Goal: Task Accomplishment & Management: Manage account settings

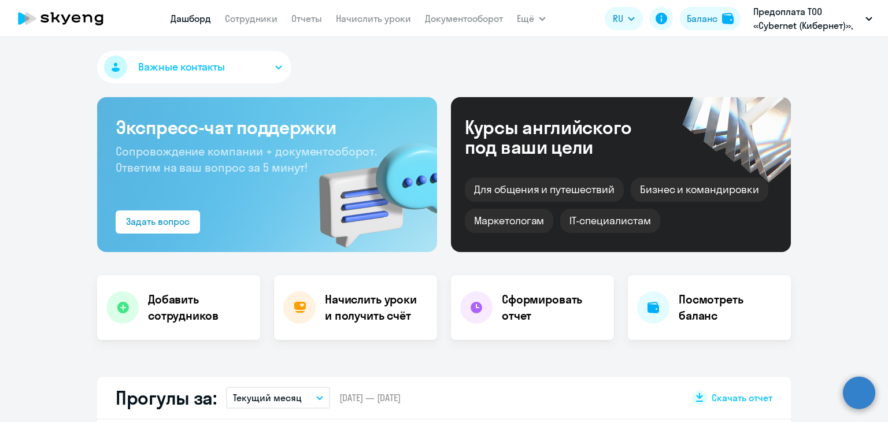
select select "30"
click at [259, 19] on link "Сотрудники" at bounding box center [251, 19] width 53 height 12
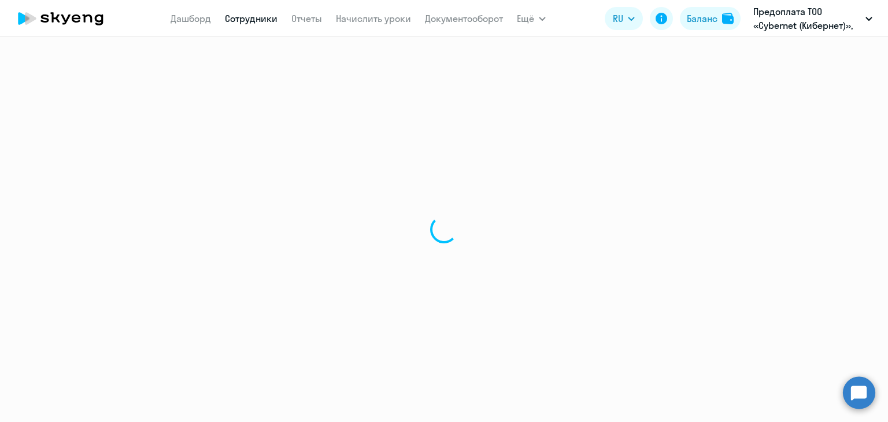
select select "30"
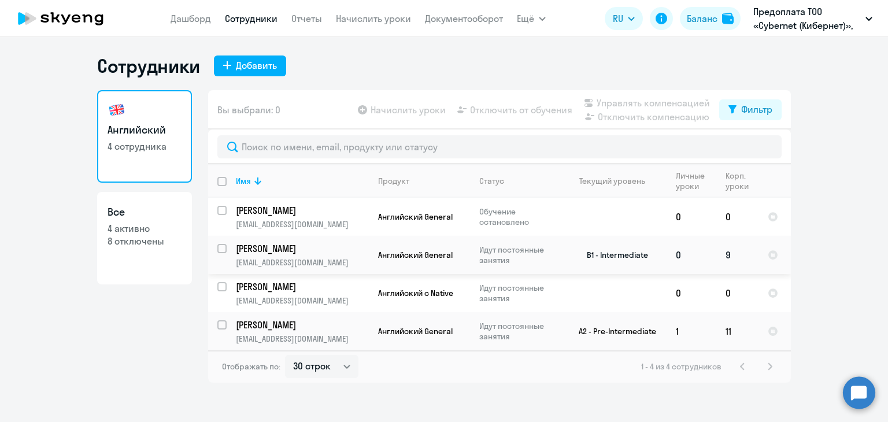
click at [510, 249] on p "Идут постоянные занятия" at bounding box center [518, 255] width 79 height 21
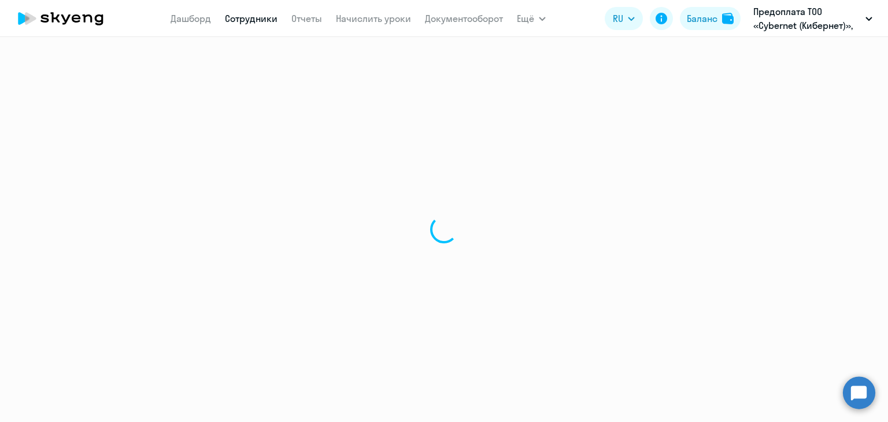
select select "english"
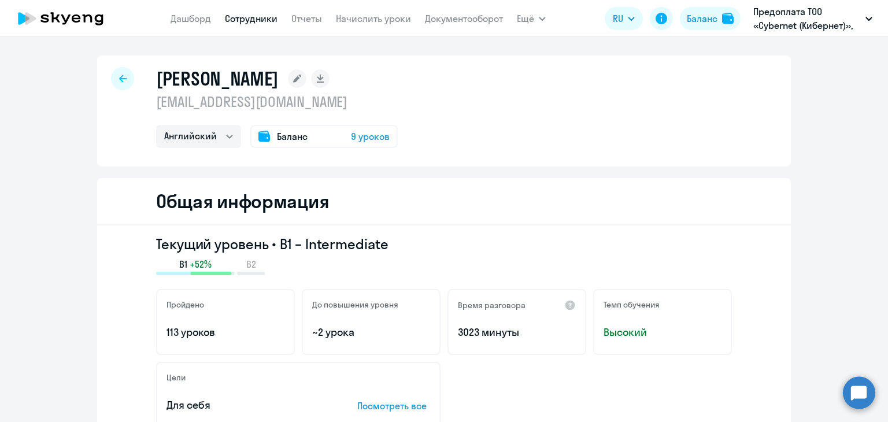
click at [281, 136] on span "Баланс" at bounding box center [292, 137] width 31 height 14
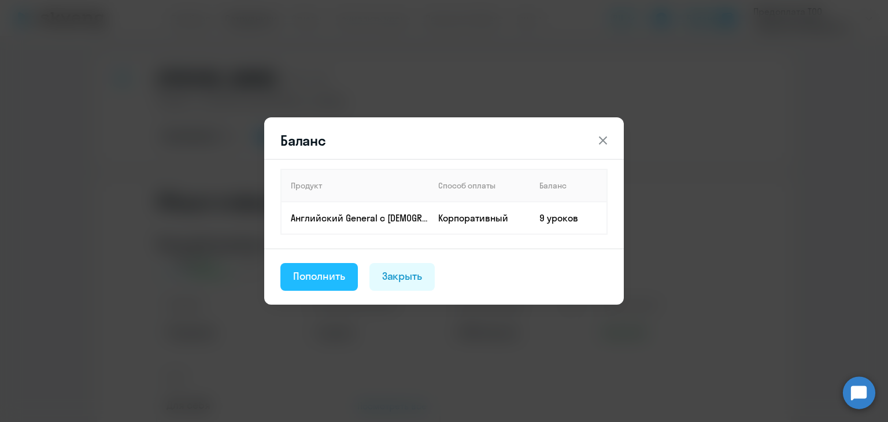
click at [328, 278] on div "Пополнить" at bounding box center [319, 276] width 52 height 15
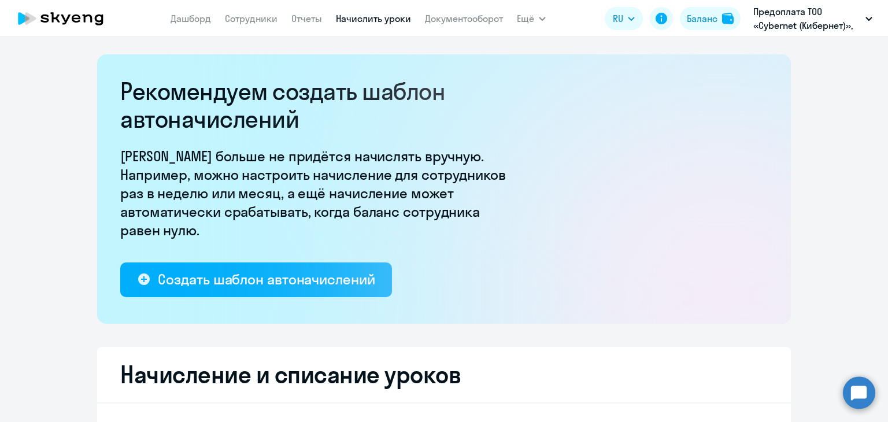
select select "10"
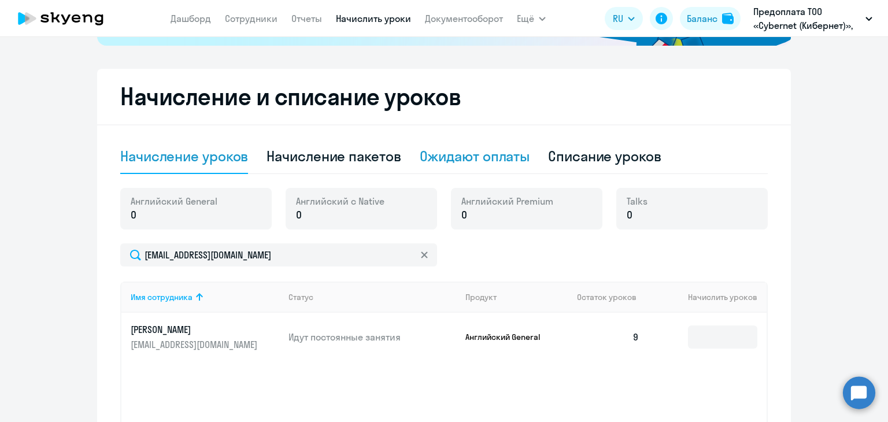
scroll to position [289, 0]
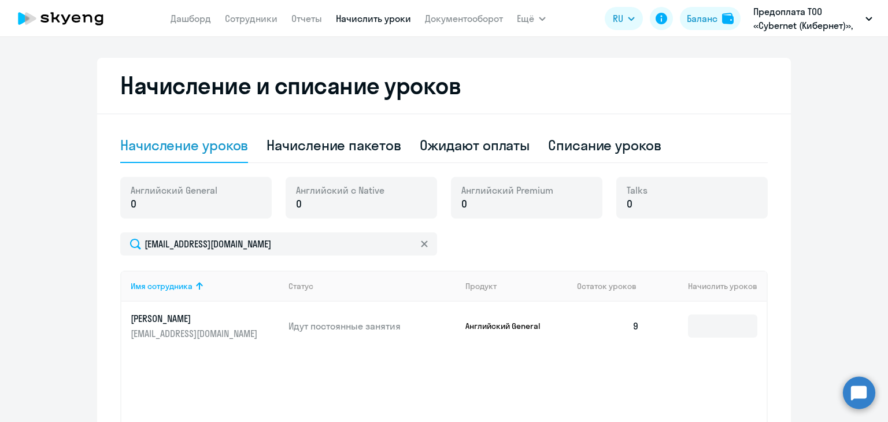
click at [195, 206] on p "0" at bounding box center [174, 204] width 87 height 15
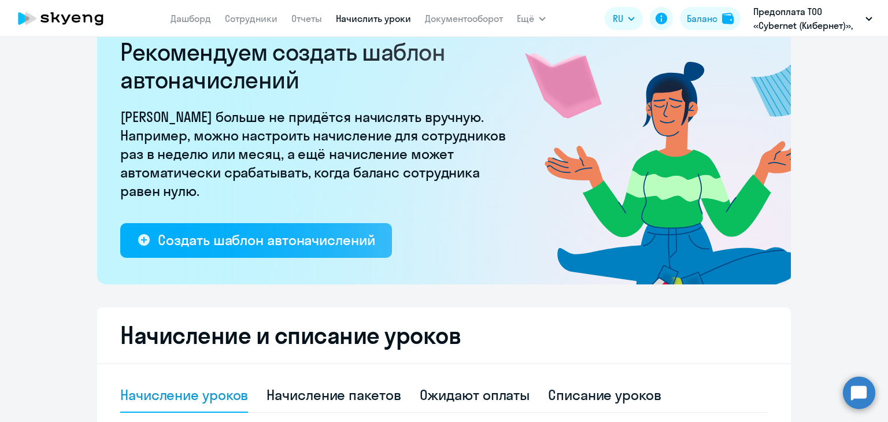
scroll to position [0, 0]
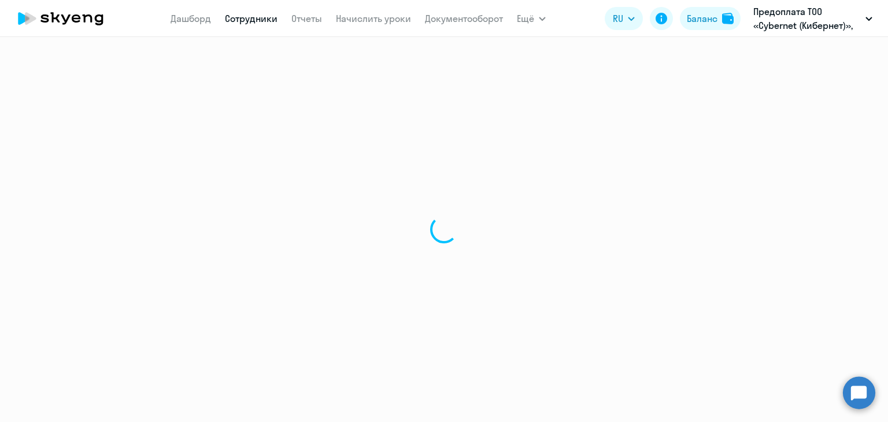
select select "english"
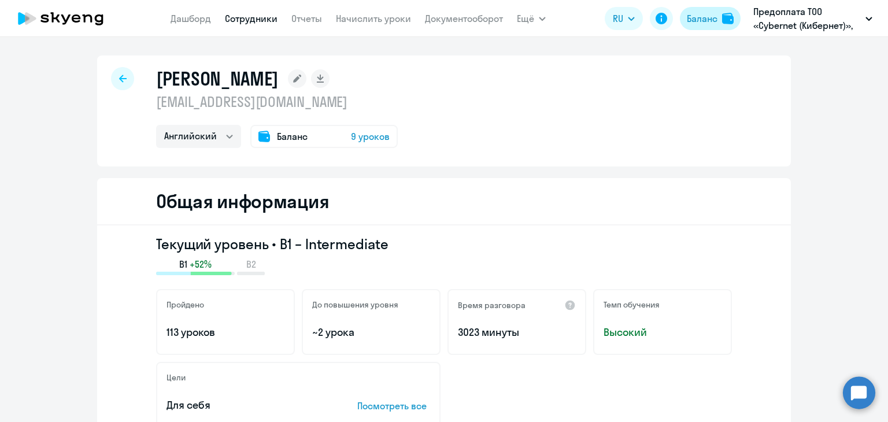
click at [708, 17] on div "Баланс" at bounding box center [702, 19] width 31 height 14
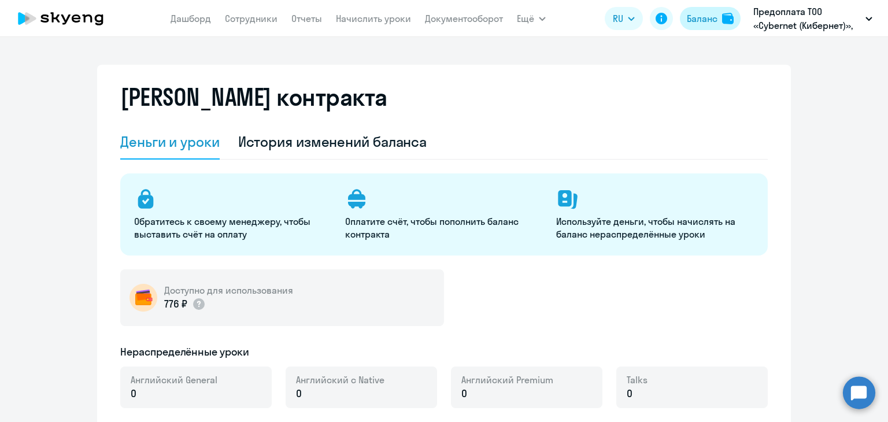
select select "english_adult_not_native_speaker"
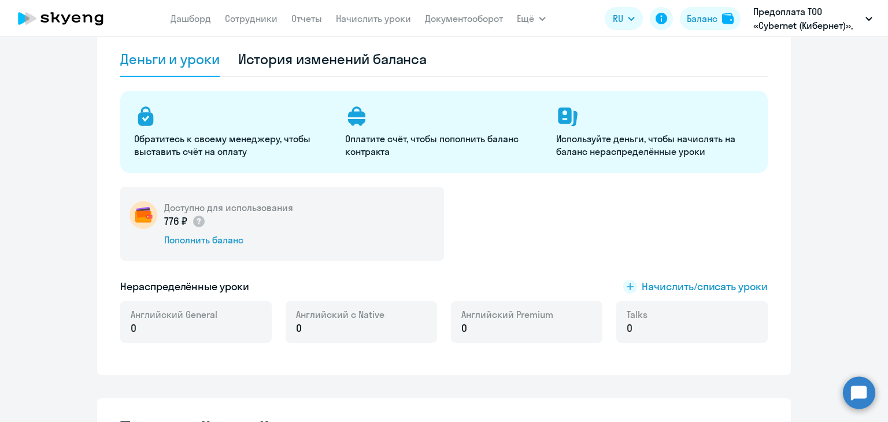
scroll to position [116, 0]
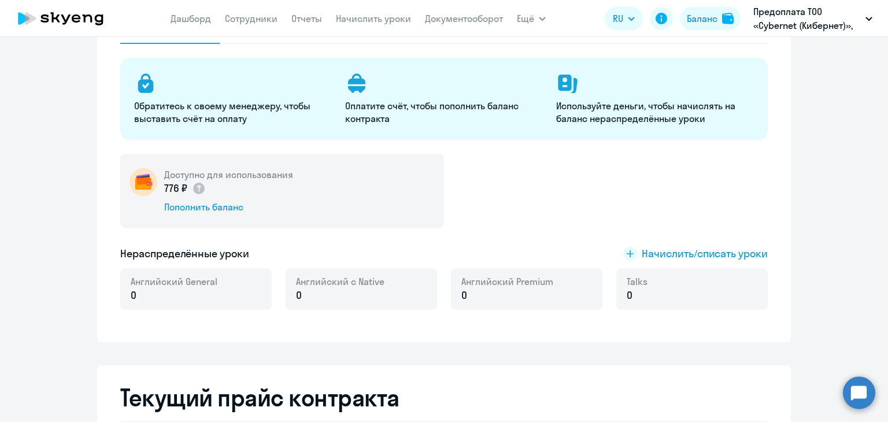
click at [199, 124] on p "Обратитесь к своему менеджеру, чтобы выставить счёт на оплату" at bounding box center [232, 111] width 197 height 25
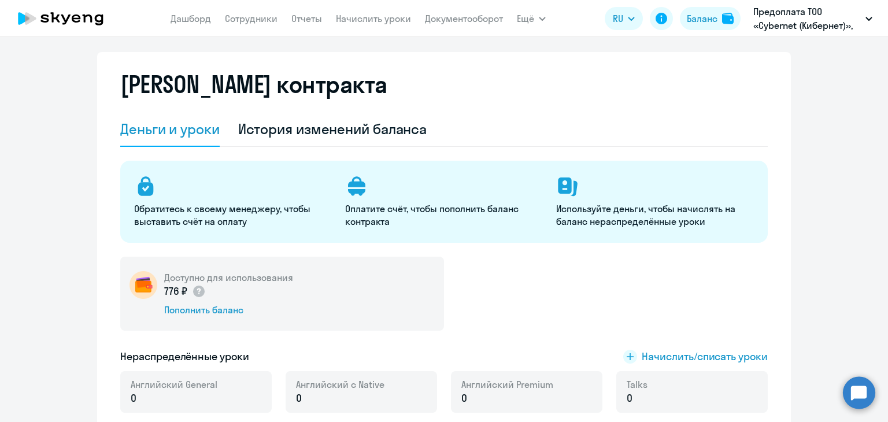
scroll to position [0, 0]
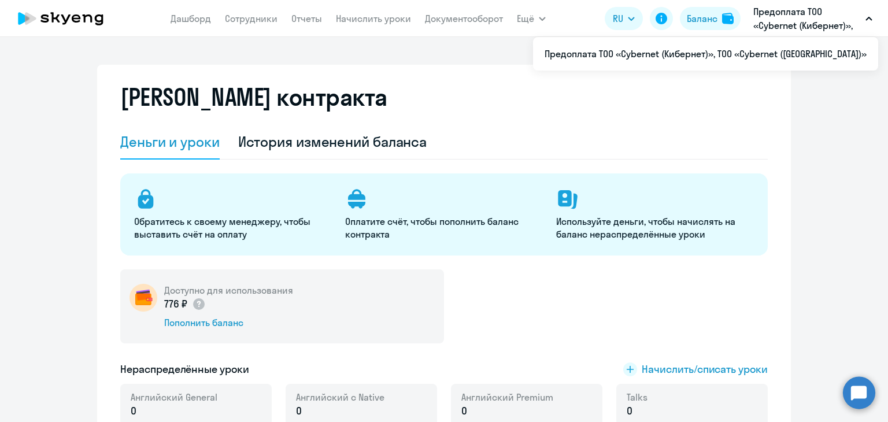
click at [801, 21] on p "Предоплата ТОО «Cybernet (Кибернет)», ТОО «Cybernet ([GEOGRAPHIC_DATA])»" at bounding box center [807, 19] width 108 height 28
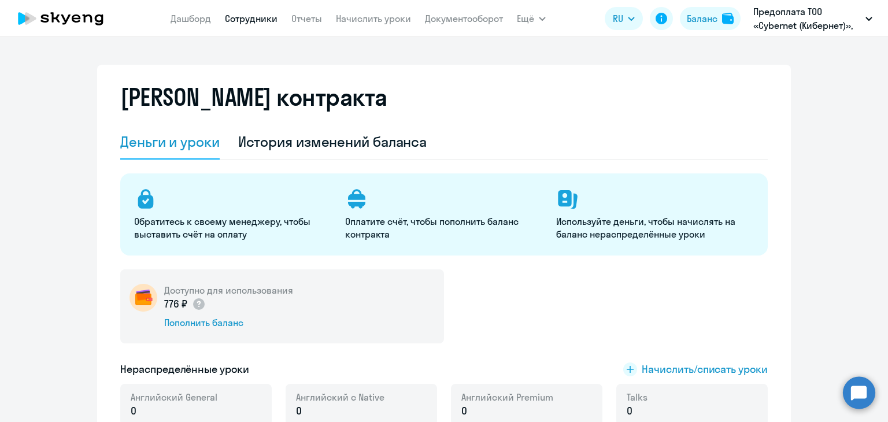
click at [258, 20] on link "Сотрудники" at bounding box center [251, 19] width 53 height 12
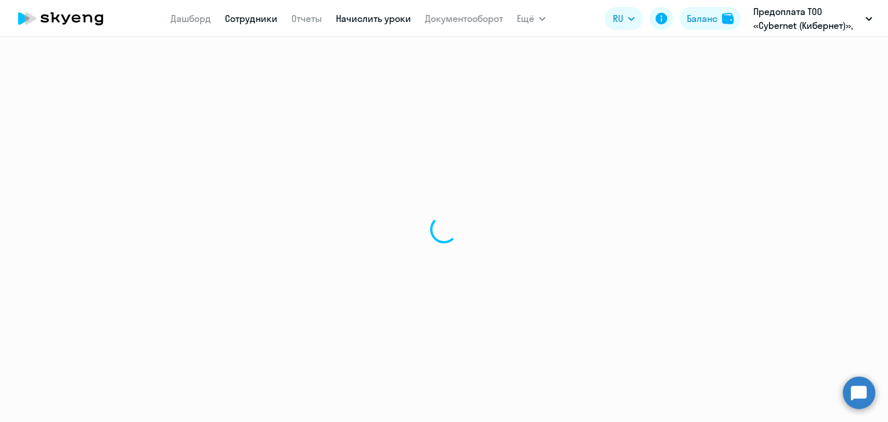
select select "30"
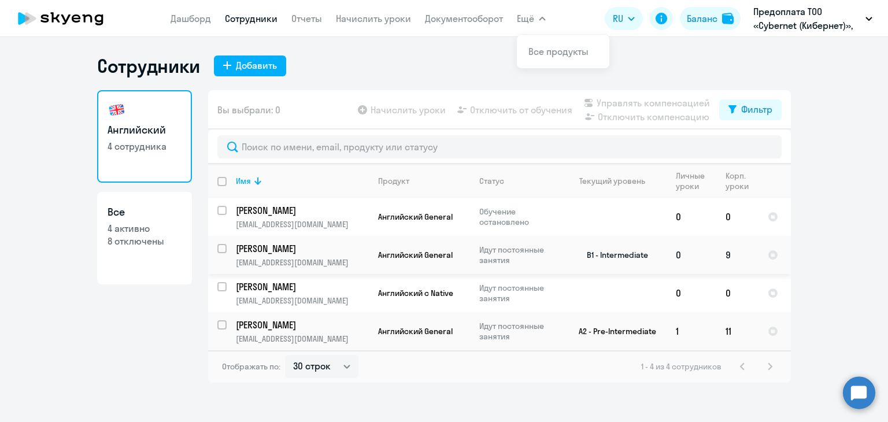
click at [221, 250] on input "select row 7472685" at bounding box center [228, 255] width 23 height 23
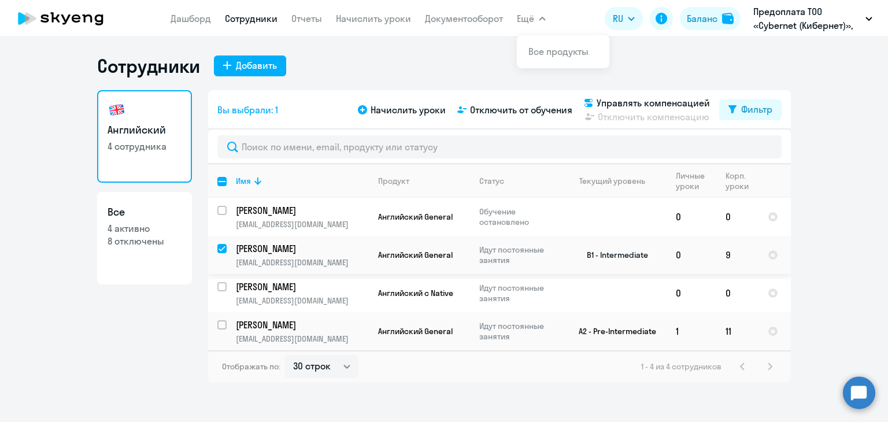
click at [222, 249] on input "deselect row 7472685" at bounding box center [228, 255] width 23 height 23
checkbox input "false"
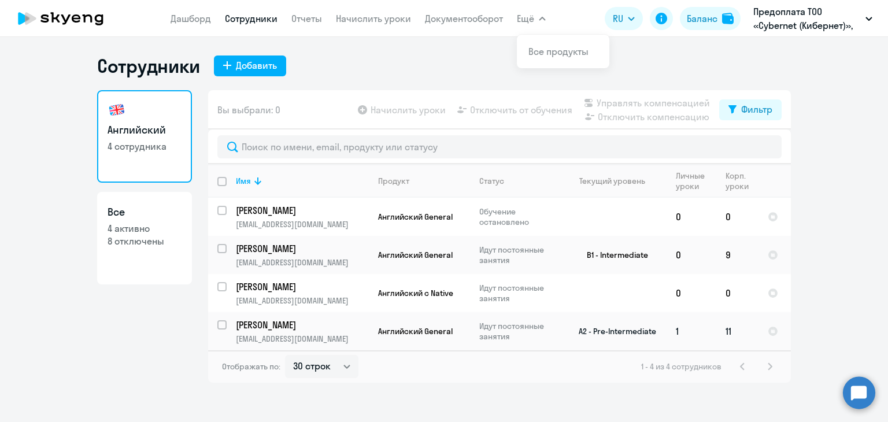
click at [495, 334] on p "Идут постоянные занятия" at bounding box center [518, 331] width 79 height 21
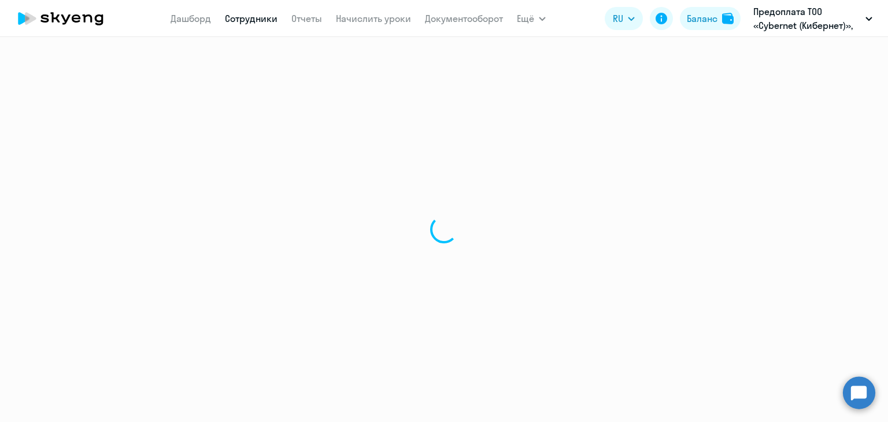
select select "english"
select select "30"
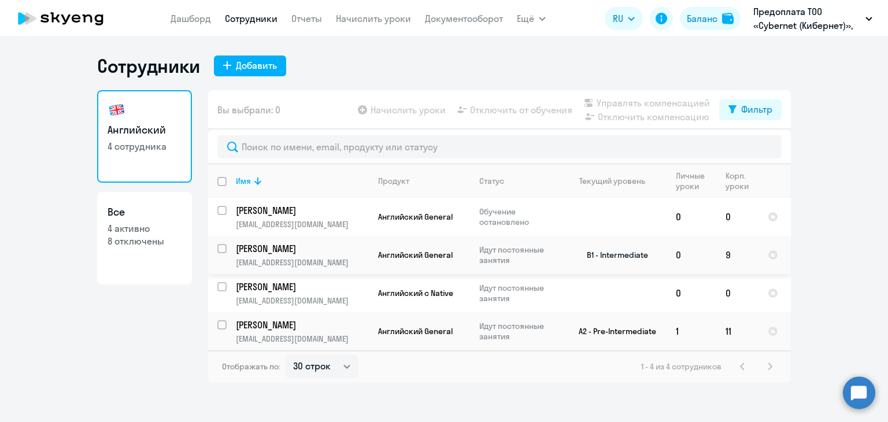
click at [282, 246] on p "[PERSON_NAME]" at bounding box center [301, 248] width 131 height 13
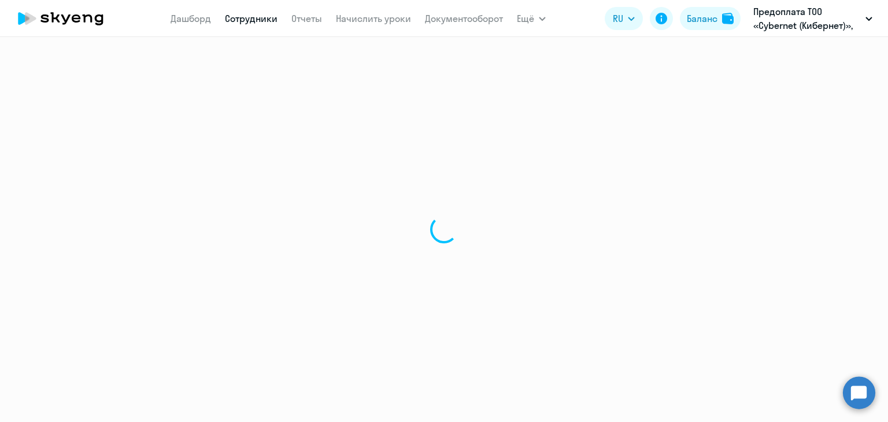
select select "english"
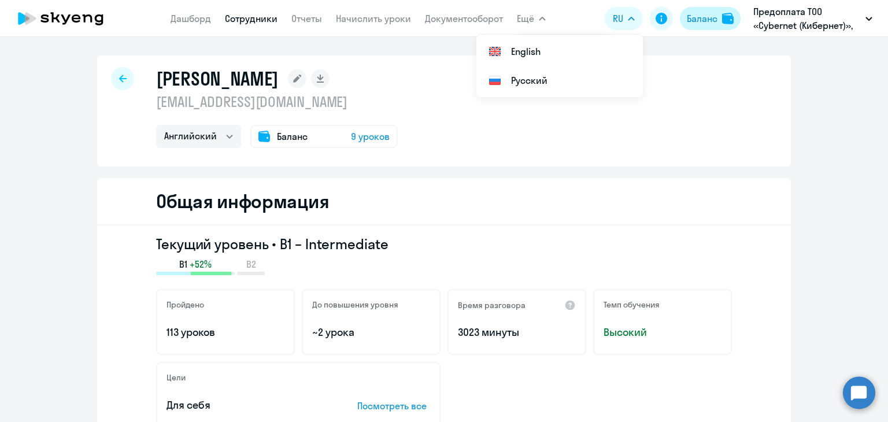
click at [708, 17] on div "Баланс" at bounding box center [702, 19] width 31 height 14
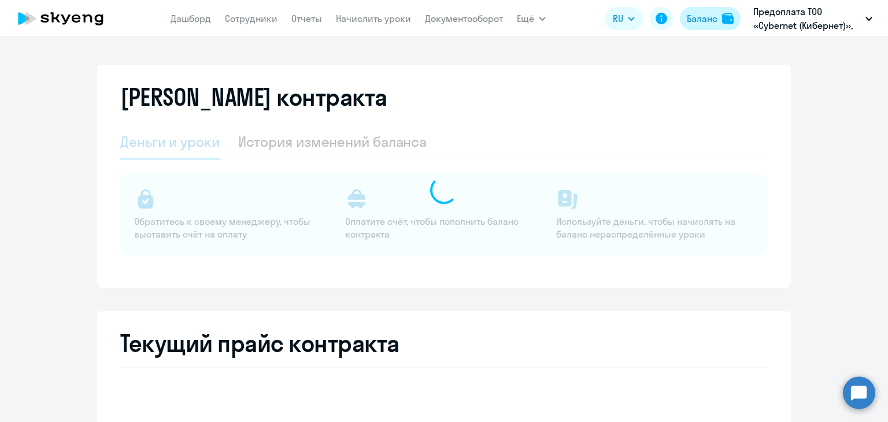
select select "english_adult_not_native_speaker"
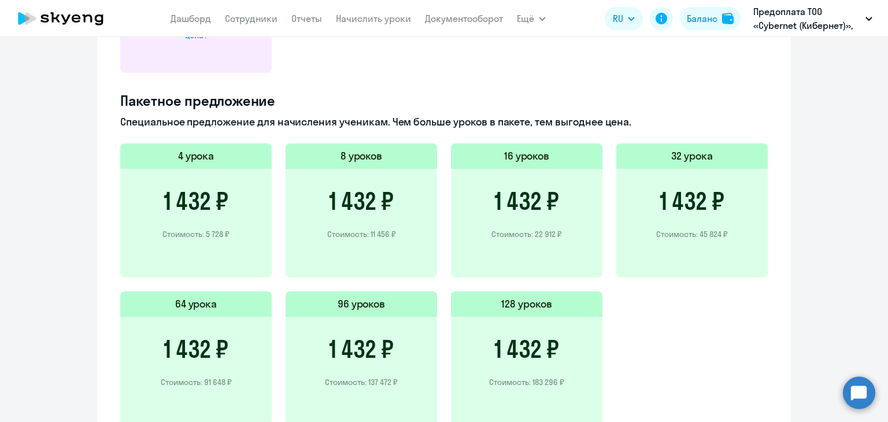
scroll to position [752, 0]
